Goal: Transaction & Acquisition: Register for event/course

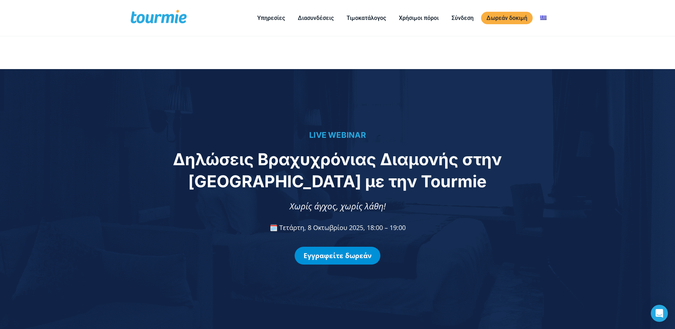
click at [344, 258] on link "Εγγραφείτε δωρεάν" at bounding box center [338, 256] width 86 height 18
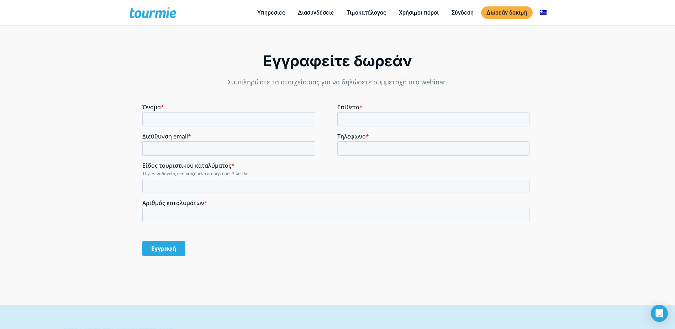
scroll to position [594, 0]
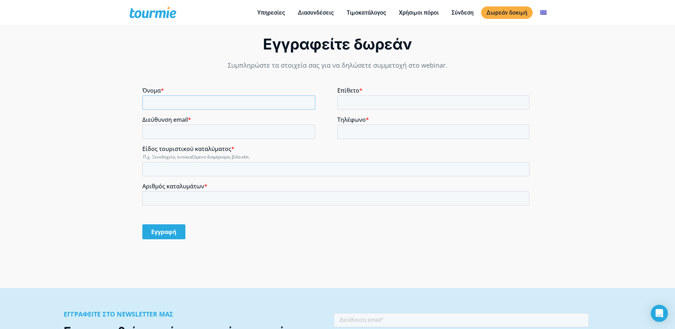
click at [199, 105] on input "Όνομα *" at bounding box center [228, 102] width 173 height 14
click at [222, 101] on input "Όνομα *" at bounding box center [228, 102] width 173 height 14
type input "ΕΛΕΝΗ"
click at [354, 97] on input "Επίθετο *" at bounding box center [433, 102] width 192 height 14
type input "ΘΡΑΒΑΛΟΥ"
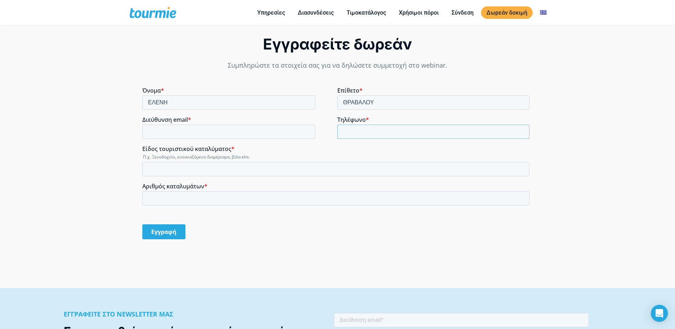
click at [349, 132] on input "Τηλέφωνο *" at bounding box center [433, 132] width 192 height 14
type input "[PHONE_NUMBER]"
click at [187, 130] on input "Διεύθυνση email *" at bounding box center [228, 132] width 173 height 14
type input "[PERSON_NAME][EMAIL_ADDRESS][DOMAIN_NAME]"
click at [182, 168] on input "Είδος τουριστικού καταλύματος *" at bounding box center [335, 169] width 387 height 14
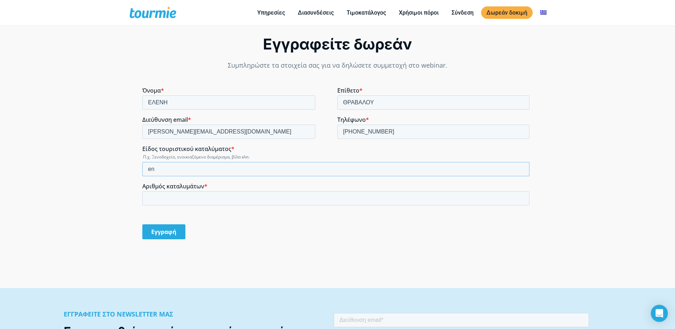
type input "e"
type input "ενοικιαζόμενα διαμερίσματα"
click at [158, 196] on input "Αριθμός καταλυμάτων *" at bounding box center [335, 198] width 387 height 14
type input "3"
click at [164, 229] on input "Εγγραφή" at bounding box center [163, 231] width 43 height 15
